Goal: Task Accomplishment & Management: Manage account settings

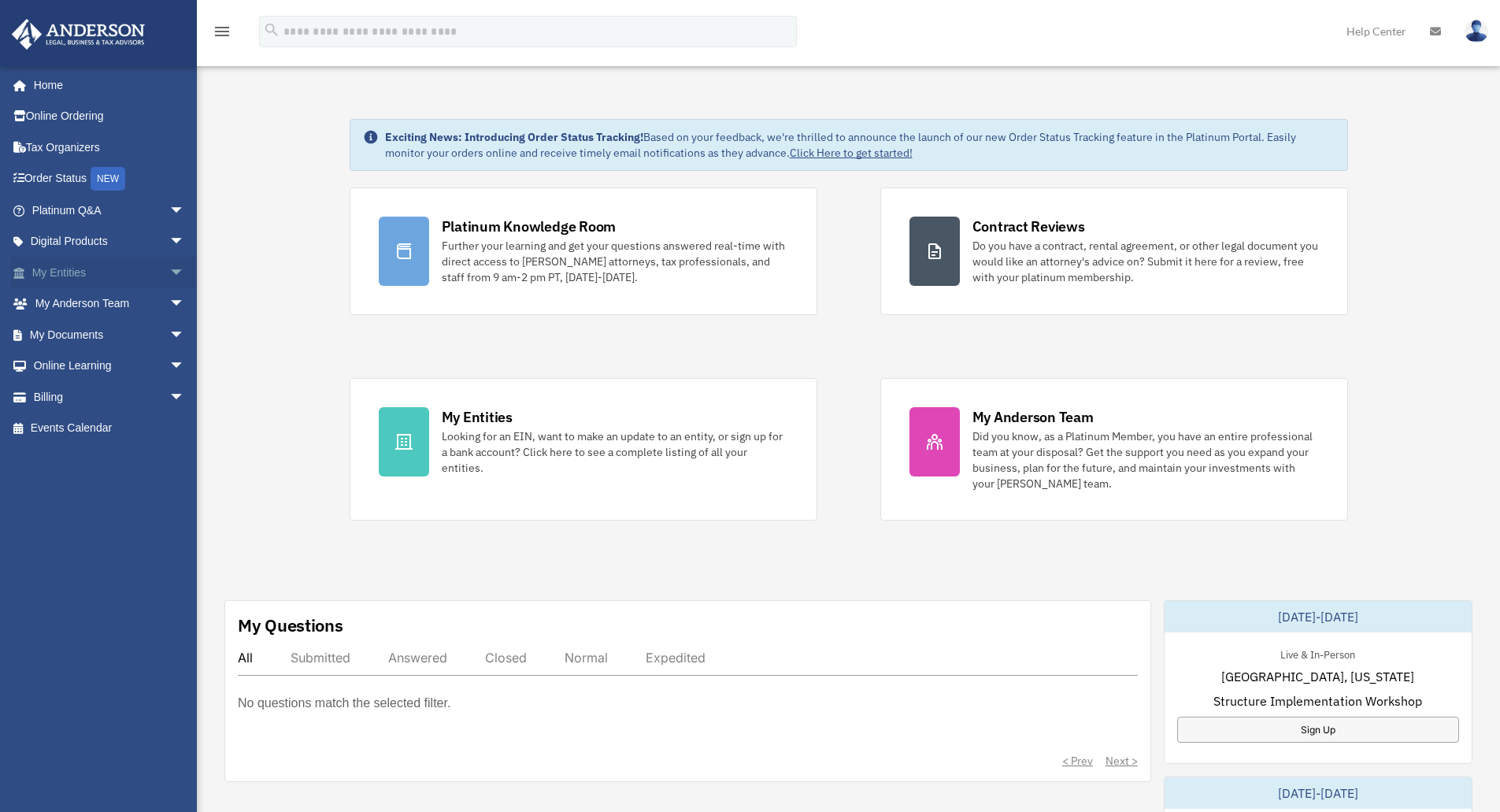
click at [170, 268] on span "arrow_drop_down" at bounding box center [185, 273] width 31 height 32
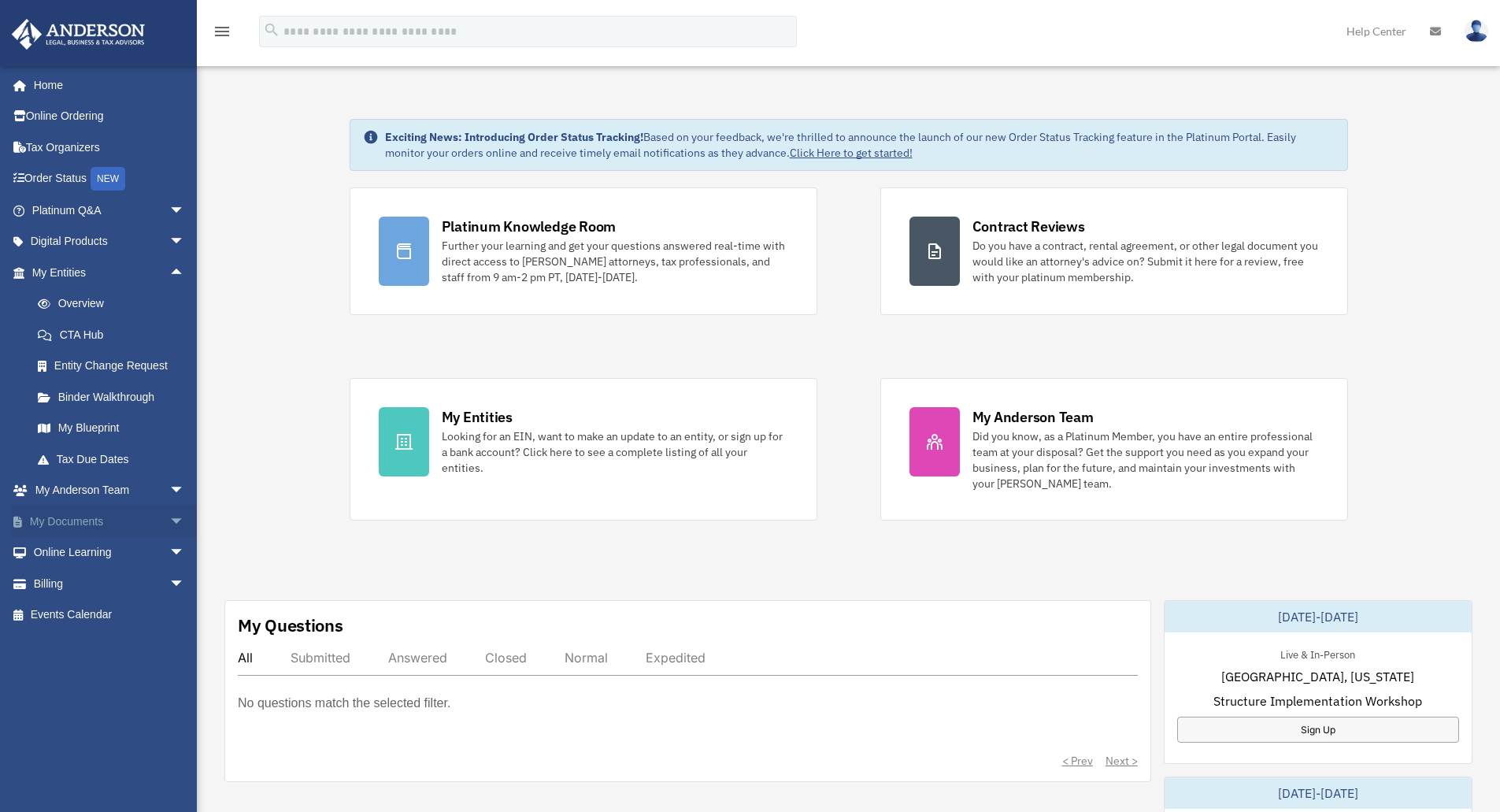
click at [170, 511] on span "arrow_drop_down" at bounding box center [185, 521] width 31 height 32
click at [100, 555] on link "Box" at bounding box center [115, 552] width 186 height 31
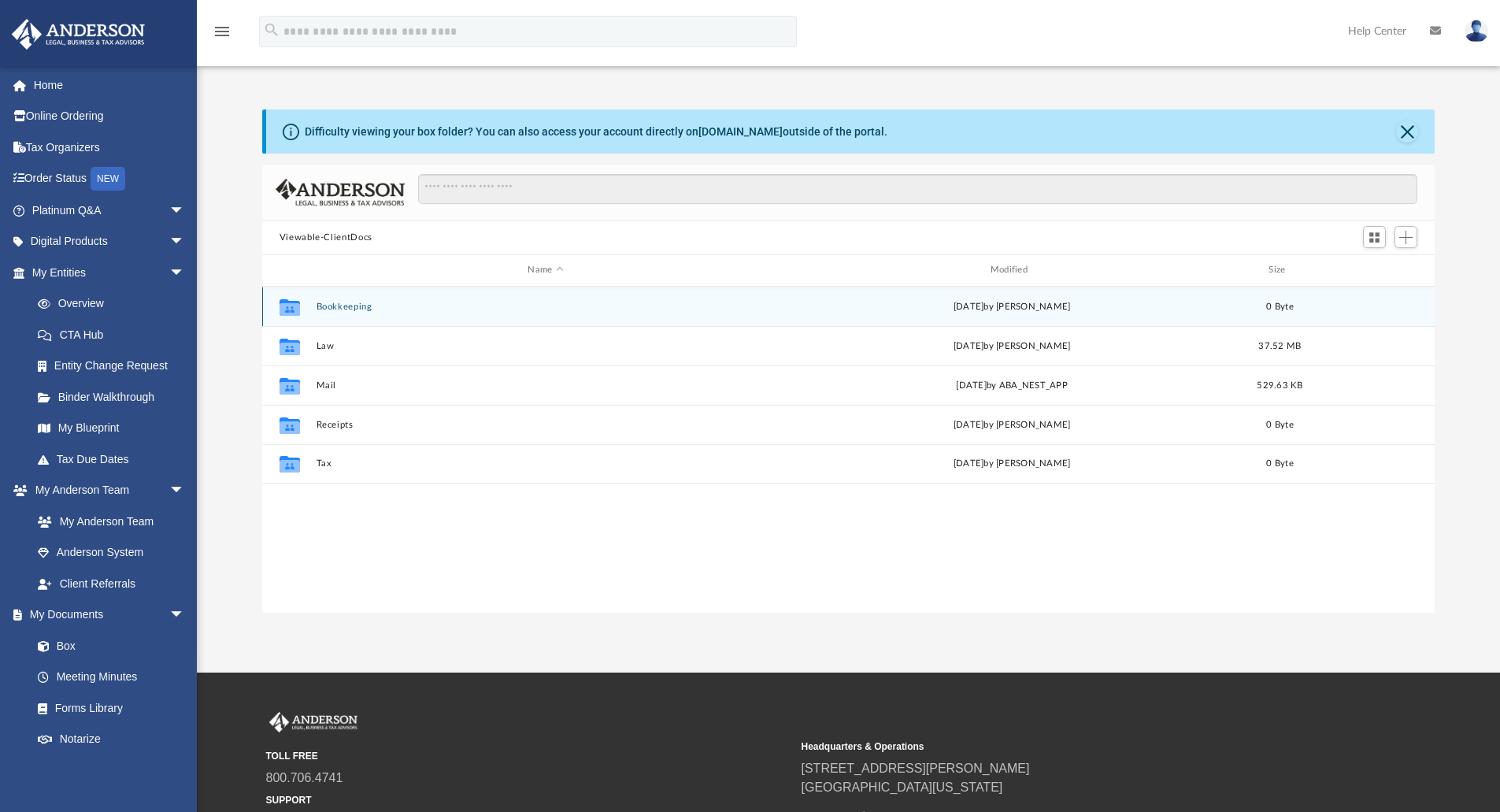
scroll to position [346, 1161]
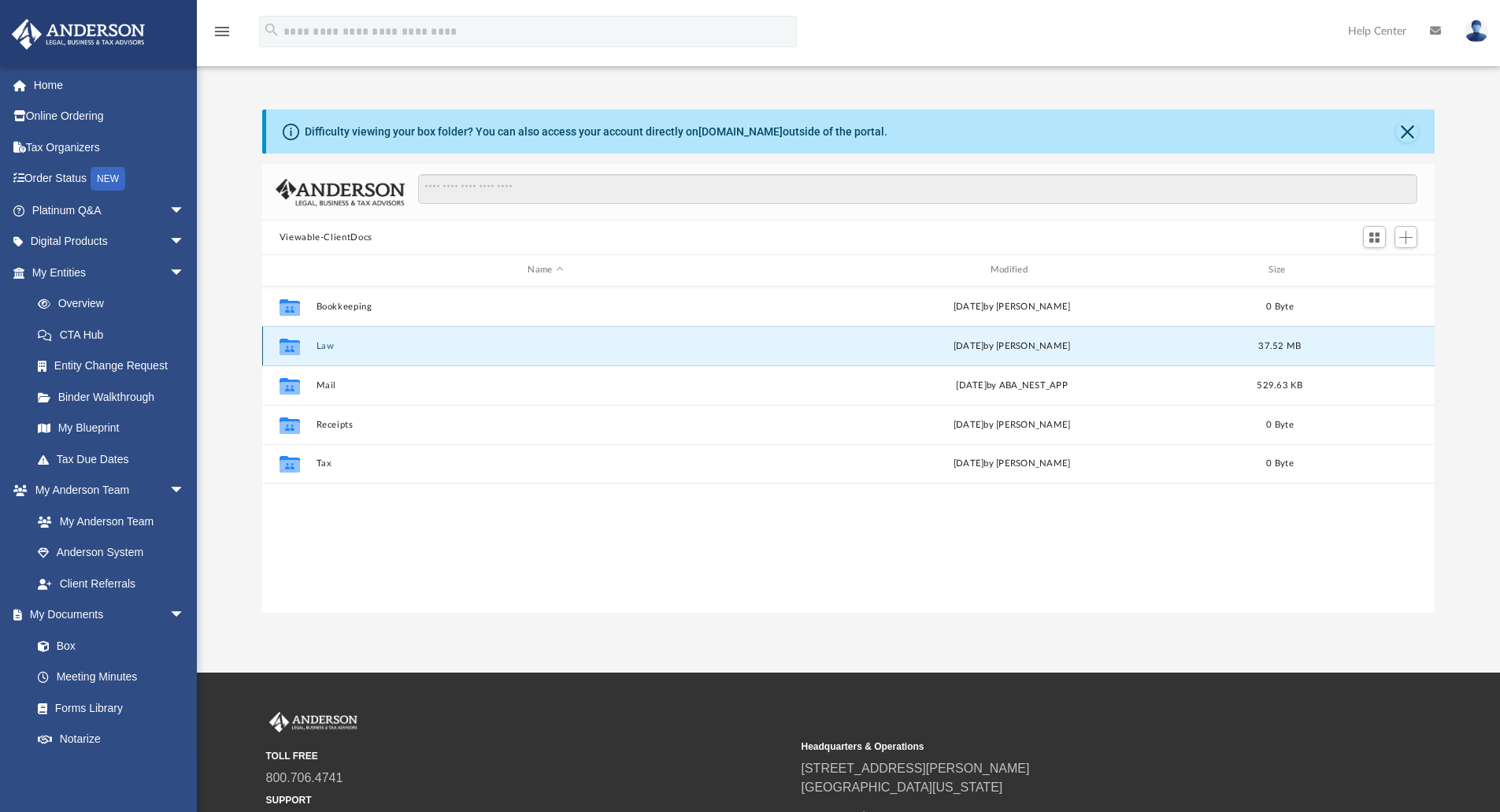
click at [323, 349] on button "Law" at bounding box center [545, 346] width 459 height 10
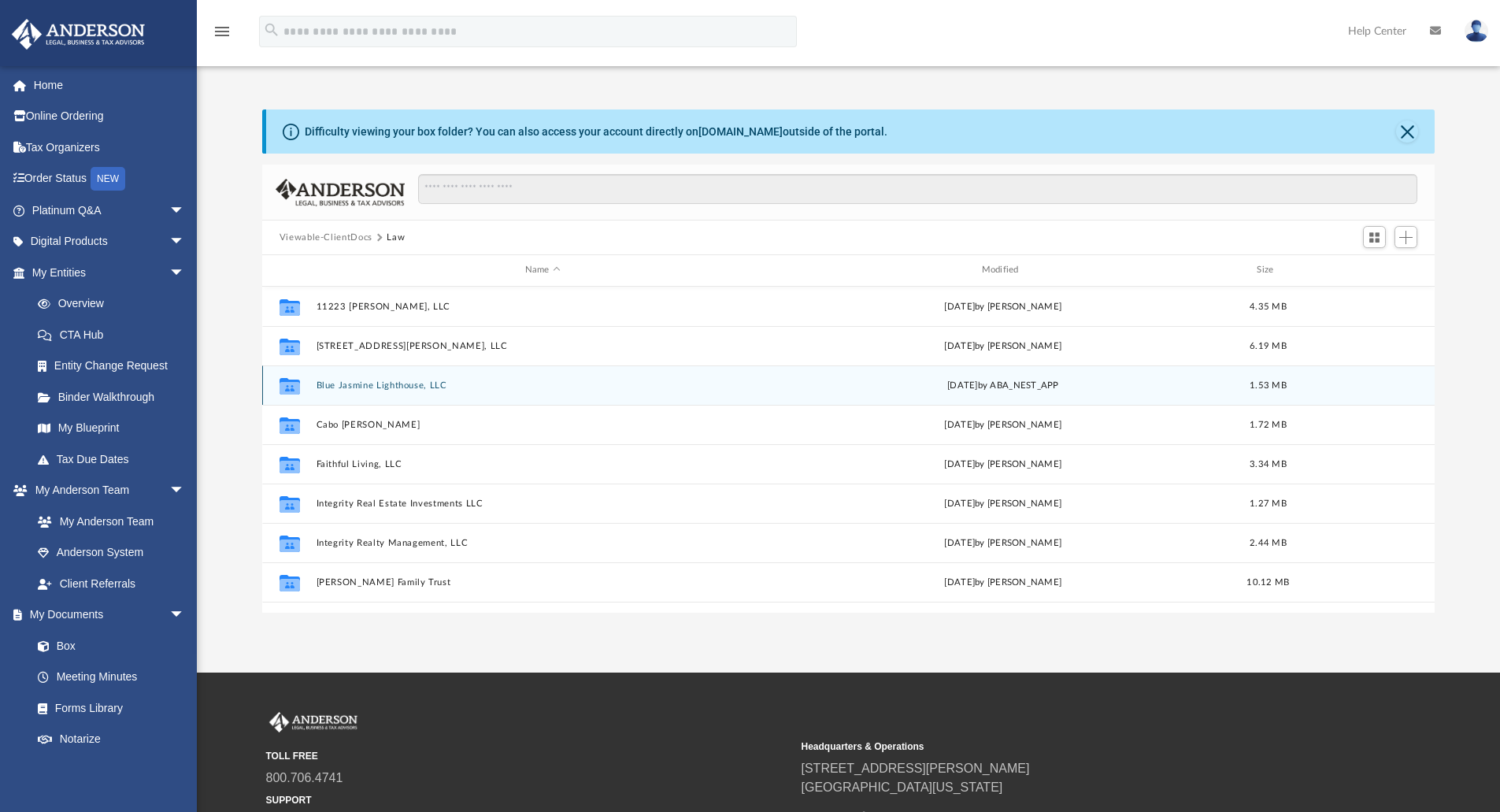
click at [360, 383] on button "Blue Jasmine Lighthouse, LLC" at bounding box center [542, 385] width 454 height 10
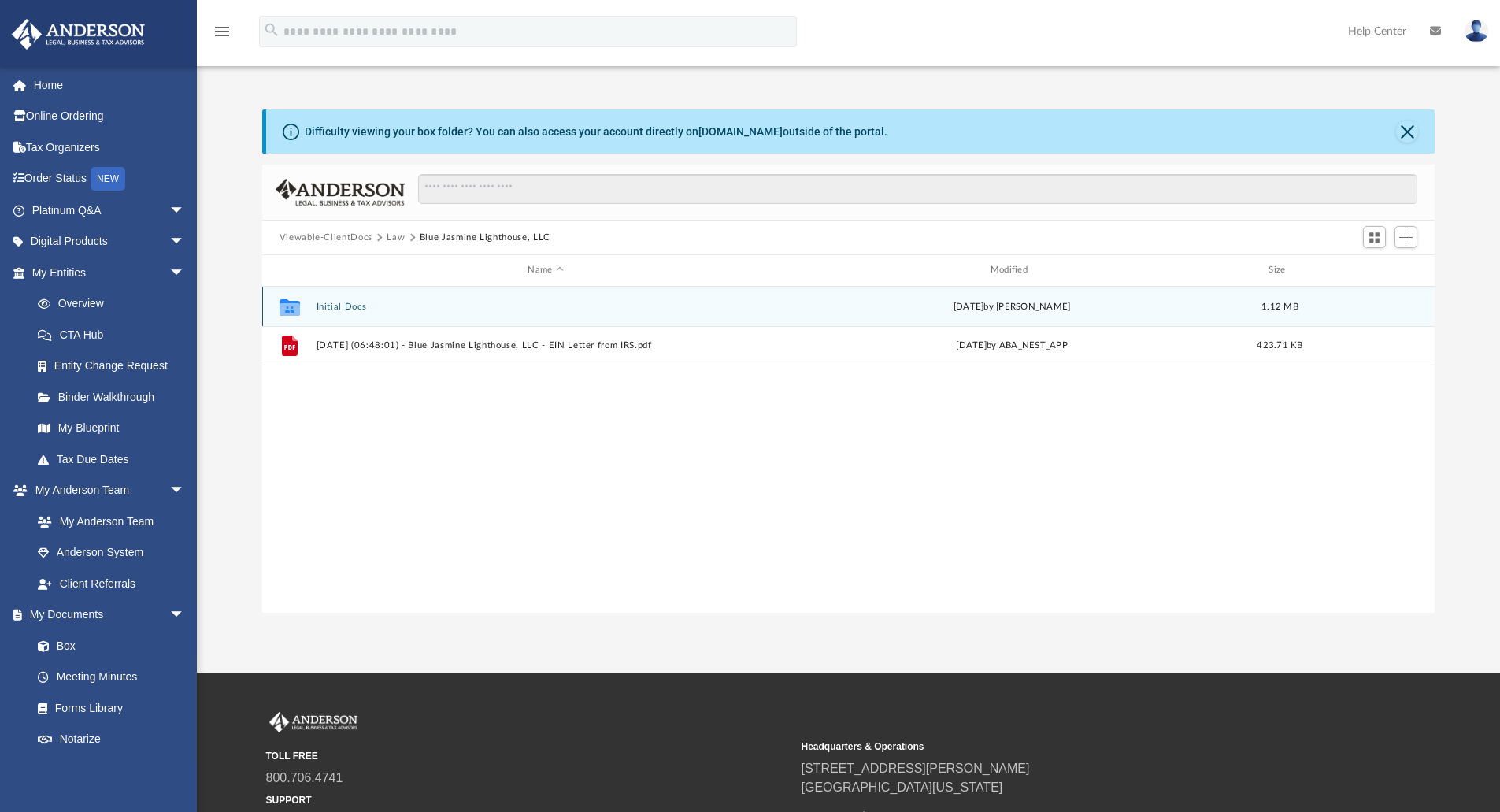
click at [358, 306] on button "Initial Docs" at bounding box center [545, 307] width 459 height 10
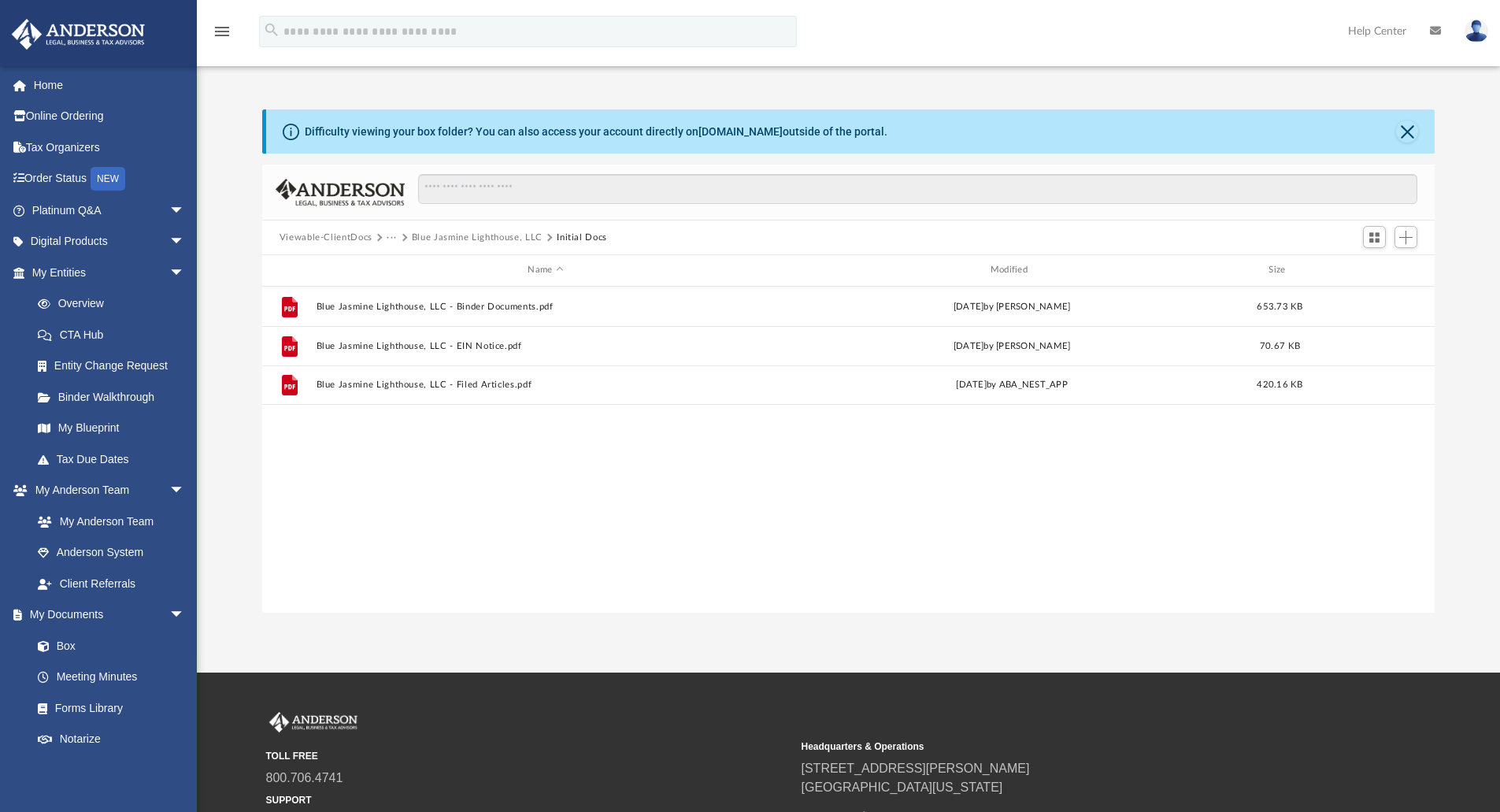
click at [462, 234] on button "Blue Jasmine Lighthouse, LLC" at bounding box center [477, 238] width 131 height 14
click at [1406, 245] on button "Add" at bounding box center [1406, 236] width 24 height 22
click at [1389, 265] on li "Upload" at bounding box center [1384, 268] width 51 height 17
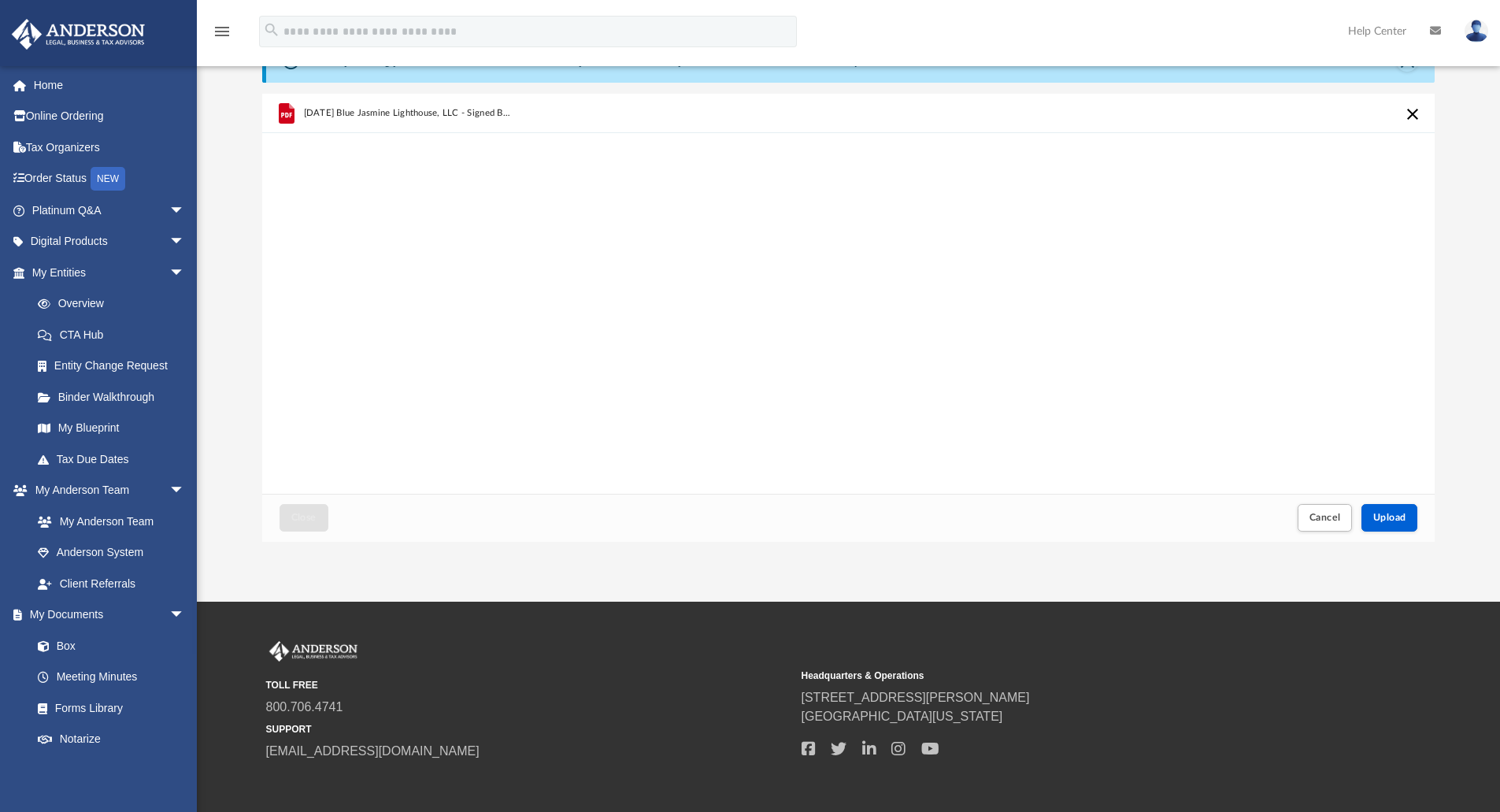
scroll to position [0, 0]
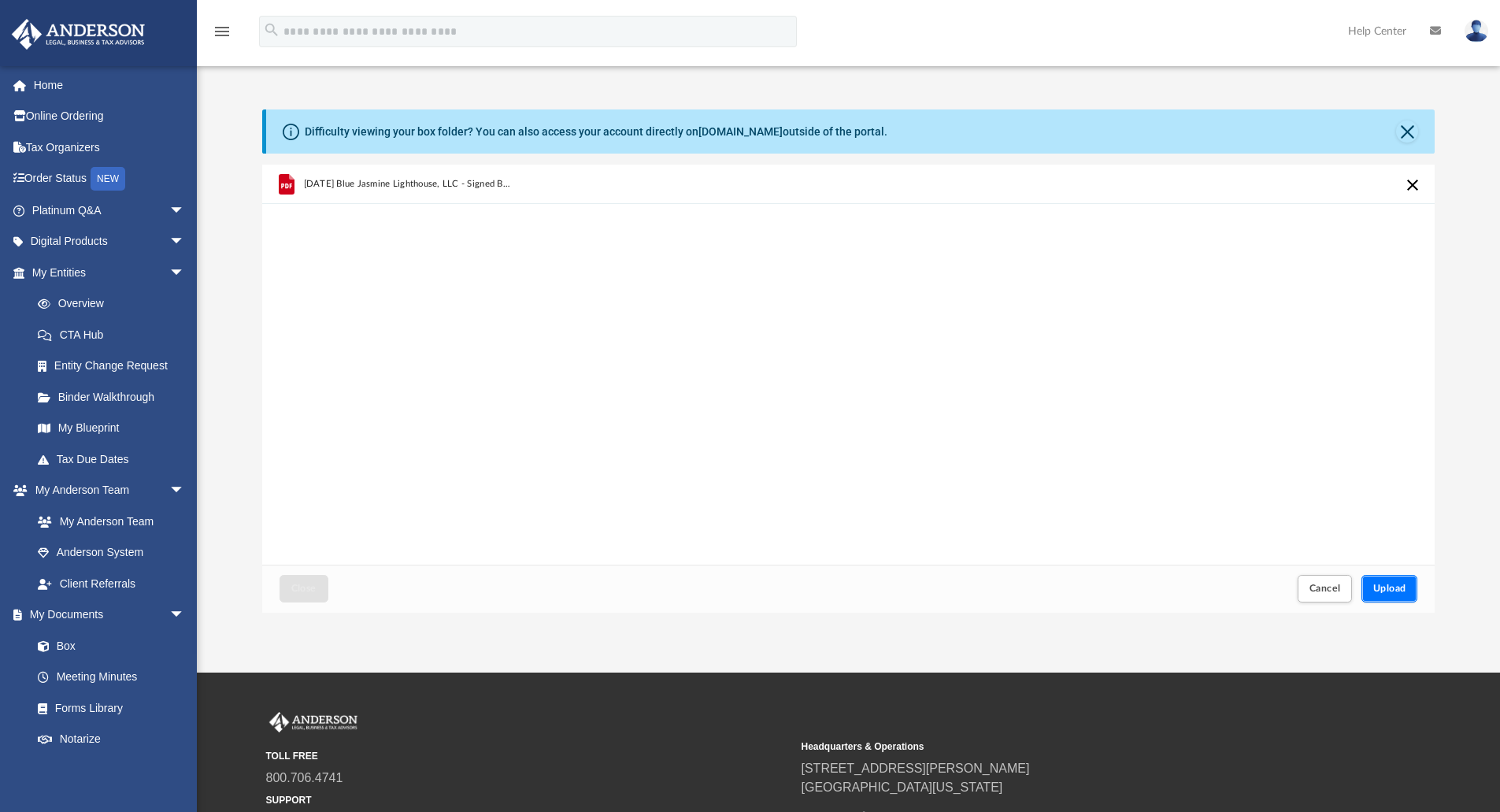
click at [1391, 584] on span "Upload" at bounding box center [1390, 587] width 33 height 10
click at [299, 593] on button "Close" at bounding box center [304, 588] width 49 height 28
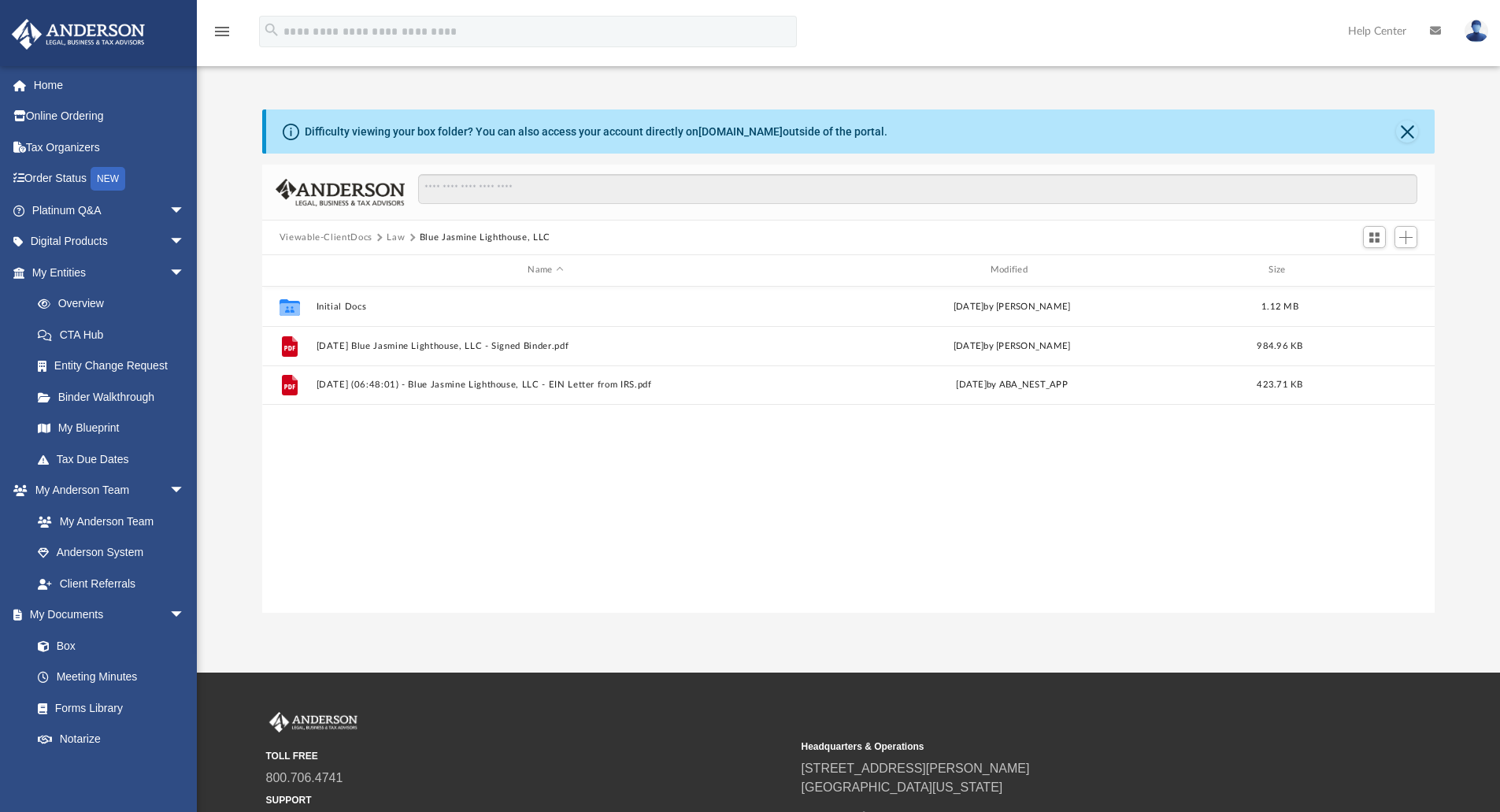
click at [392, 236] on button "Law" at bounding box center [395, 238] width 18 height 14
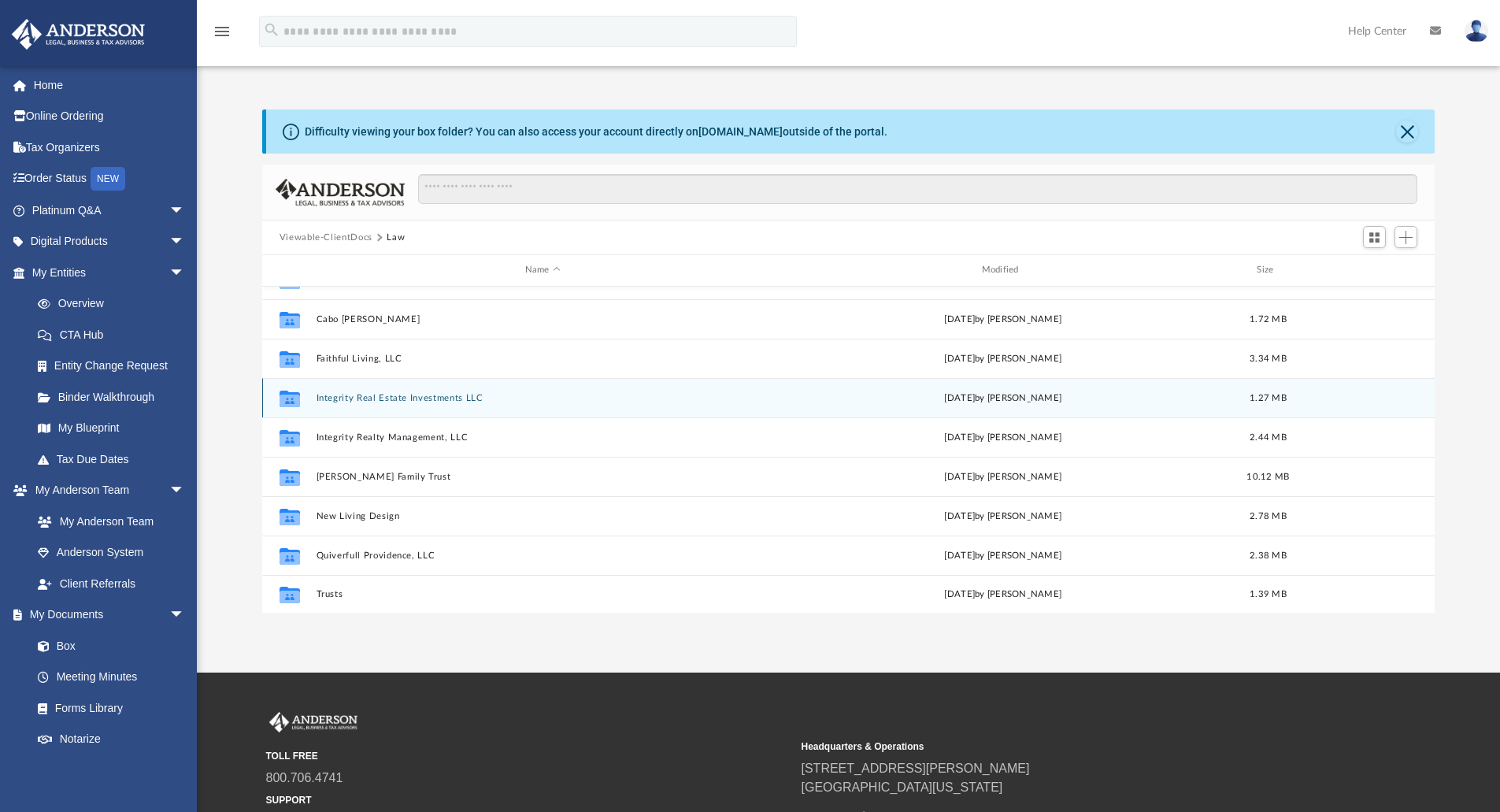
scroll to position [107, 0]
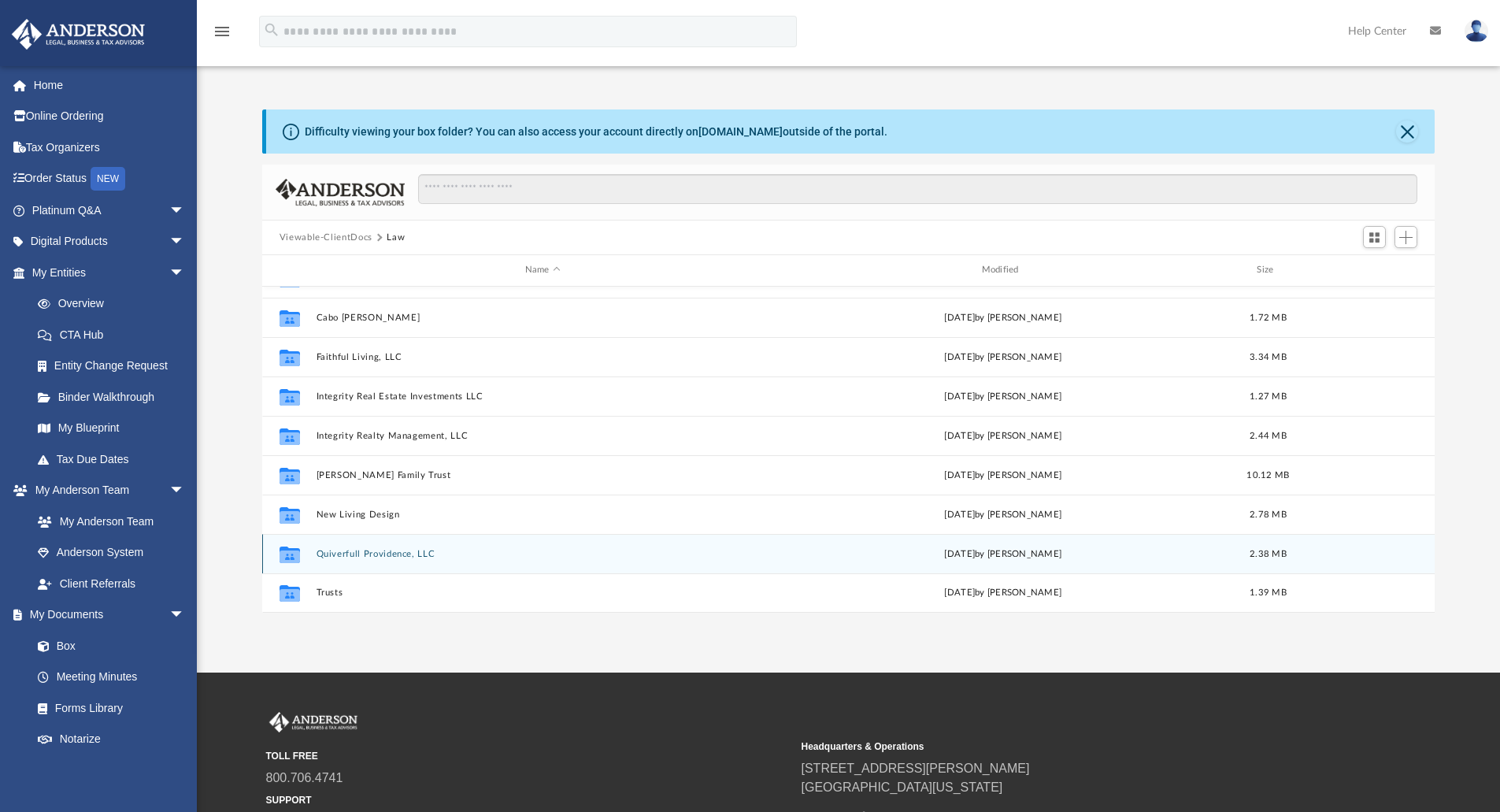
click at [357, 552] on button "Quiverfull Providence, LLC" at bounding box center [542, 554] width 454 height 10
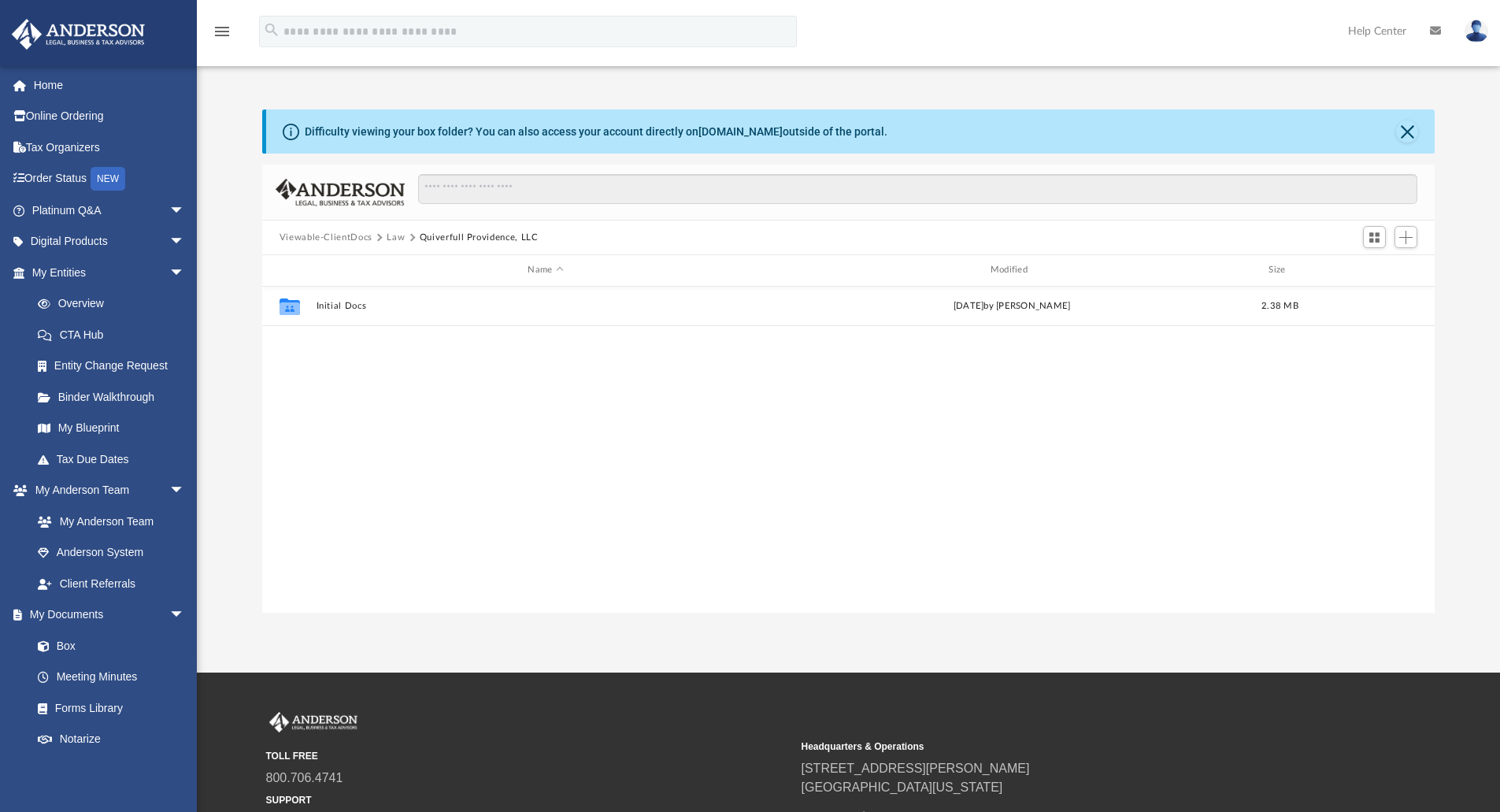
scroll to position [0, 0]
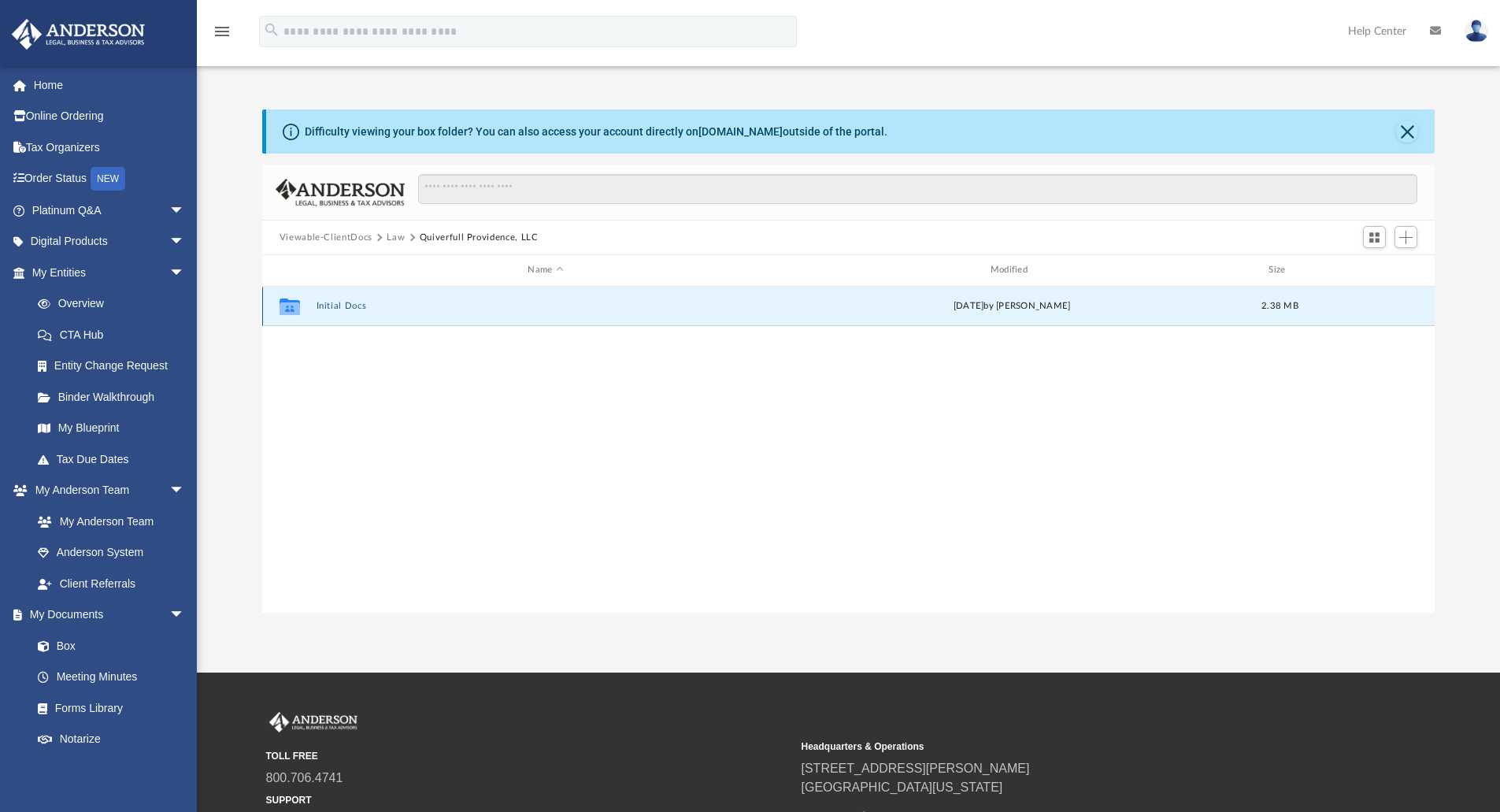
click at [340, 303] on button "Initial Docs" at bounding box center [545, 306] width 459 height 10
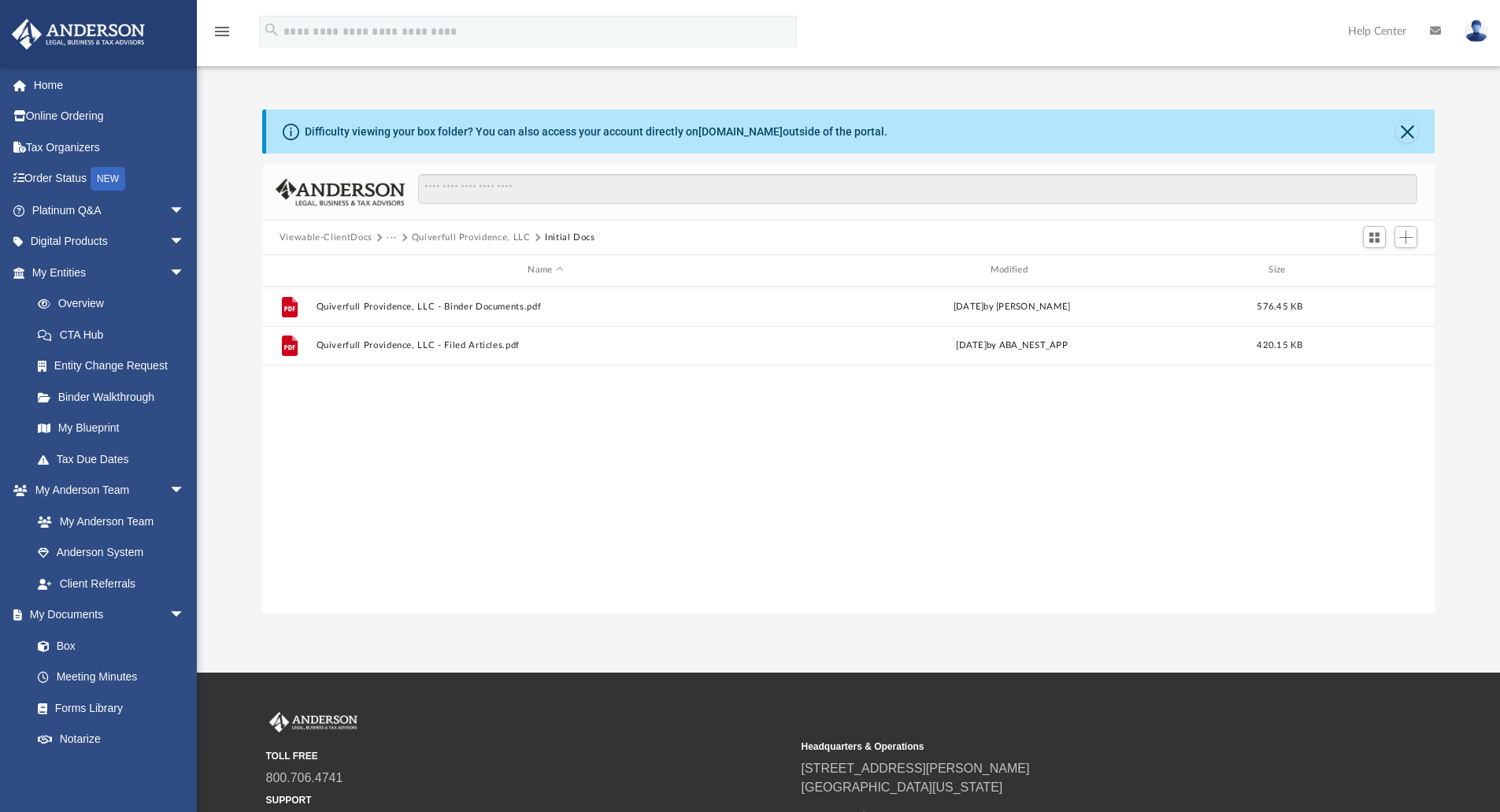
drag, startPoint x: 642, startPoint y: 453, endPoint x: 652, endPoint y: 441, distance: 15.6
click at [644, 450] on div "File Quiverfull Providence, LLC - Binder Documents.pdf [DATE] by [PERSON_NAME] …" at bounding box center [849, 449] width 1173 height 326
click at [486, 240] on button "Quiverfull Providence, LLC" at bounding box center [471, 238] width 119 height 14
click at [1399, 237] on span "Add" at bounding box center [1405, 237] width 13 height 13
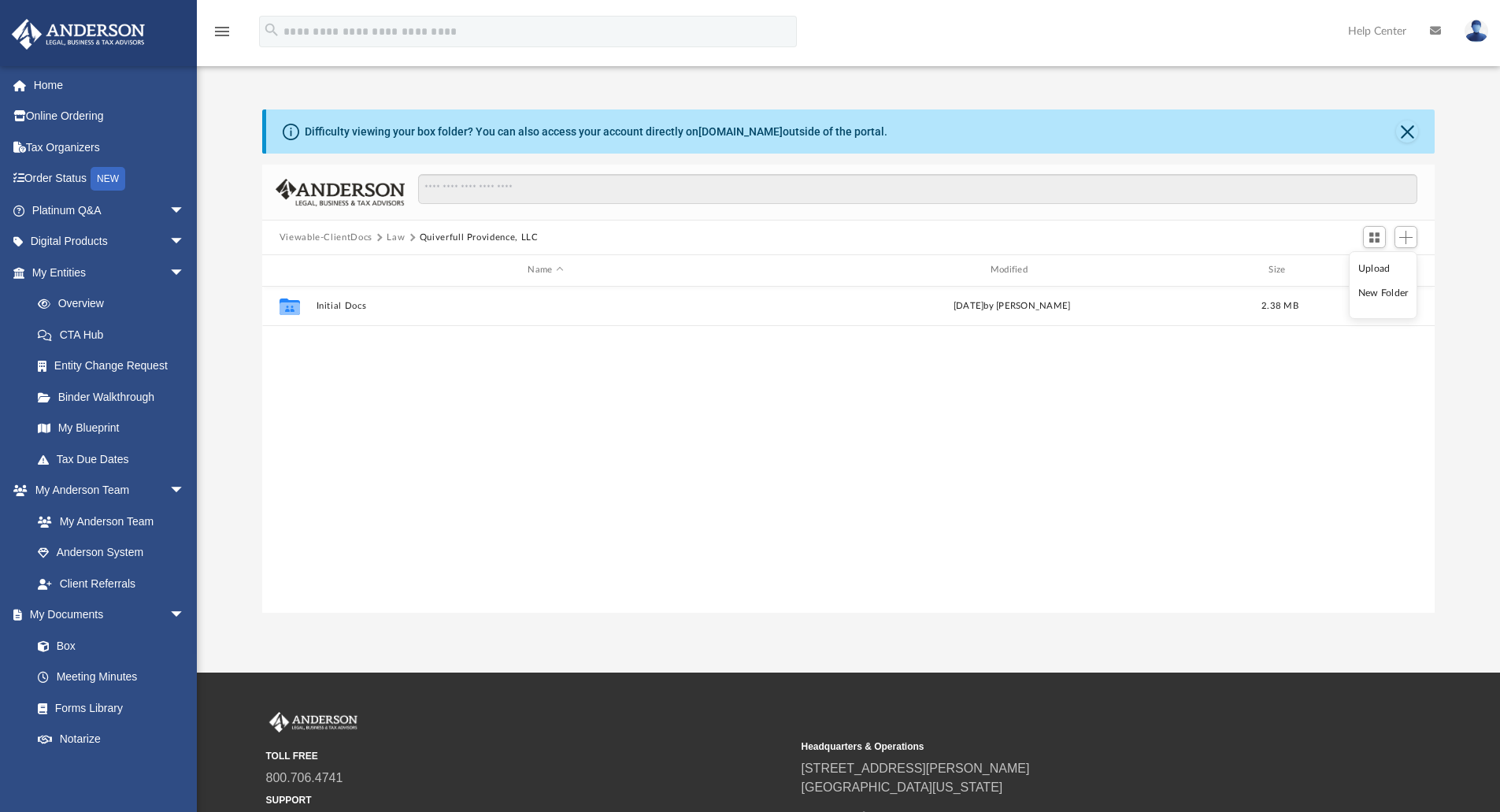
click at [1381, 272] on li "Upload" at bounding box center [1384, 268] width 51 height 17
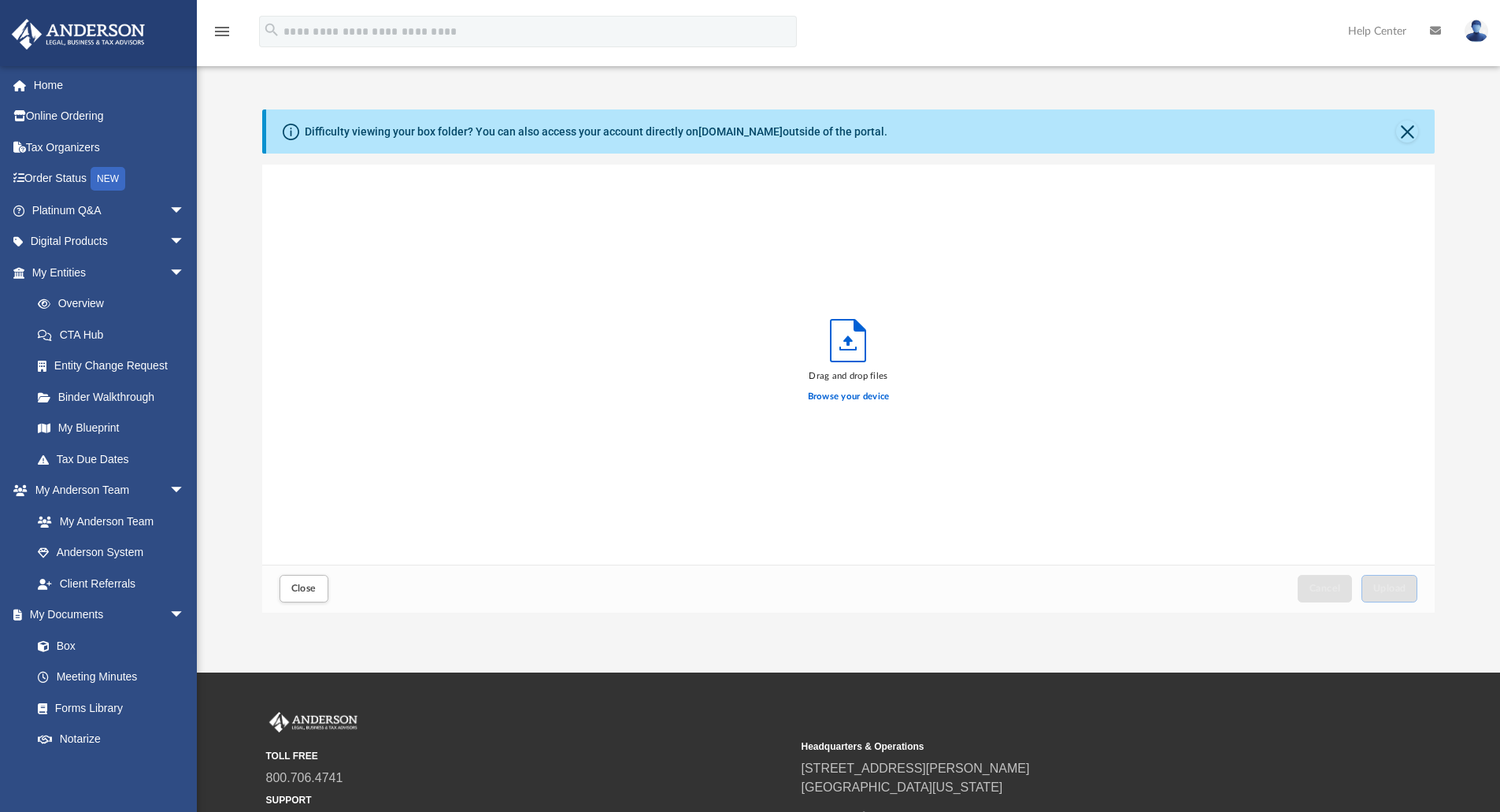
scroll to position [387, 1161]
click at [1395, 588] on span "Upload" at bounding box center [1390, 587] width 33 height 10
click at [303, 583] on span "Close" at bounding box center [303, 587] width 25 height 10
